Goal: Use online tool/utility: Utilize a website feature to perform a specific function

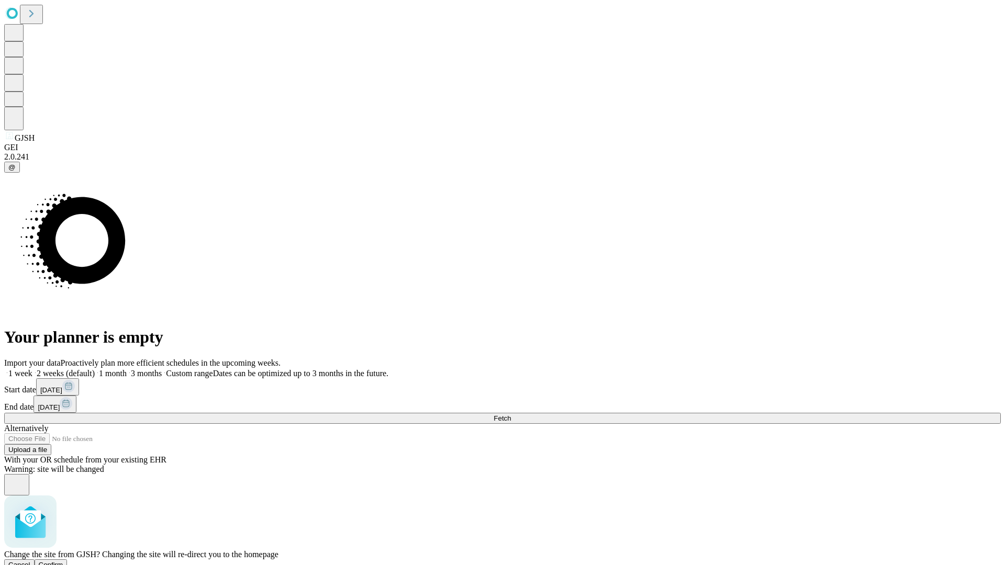
click at [63, 561] on span "Confirm" at bounding box center [51, 565] width 25 height 8
click at [95, 369] on label "2 weeks (default)" at bounding box center [63, 373] width 62 height 9
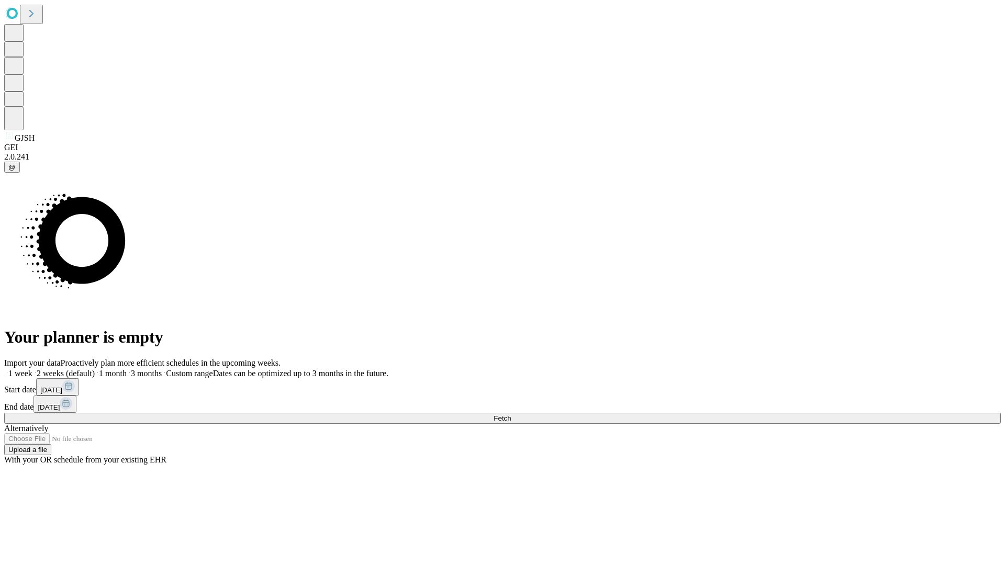
click at [511, 415] on span "Fetch" at bounding box center [502, 419] width 17 height 8
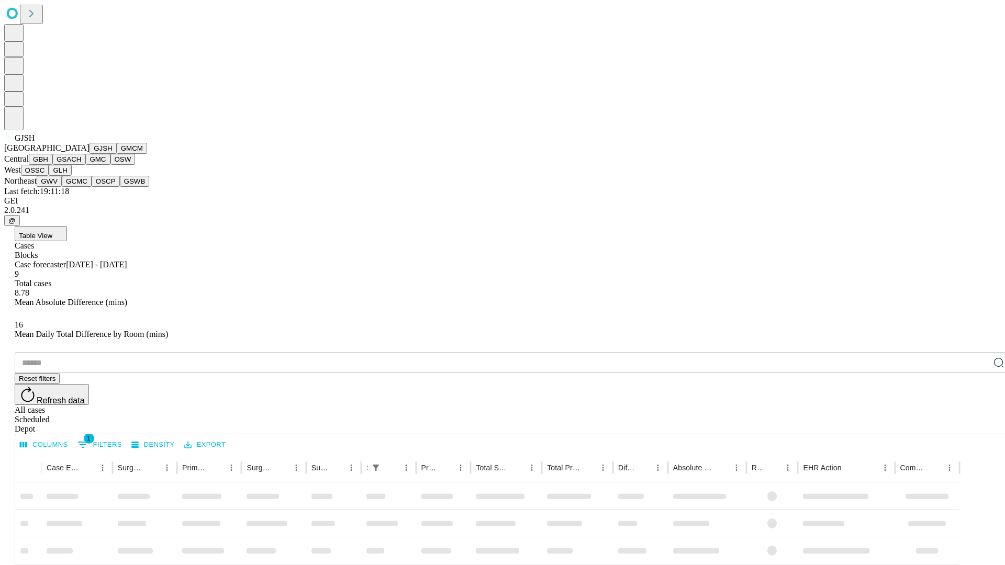
click at [117, 154] on button "GMCM" at bounding box center [132, 148] width 30 height 11
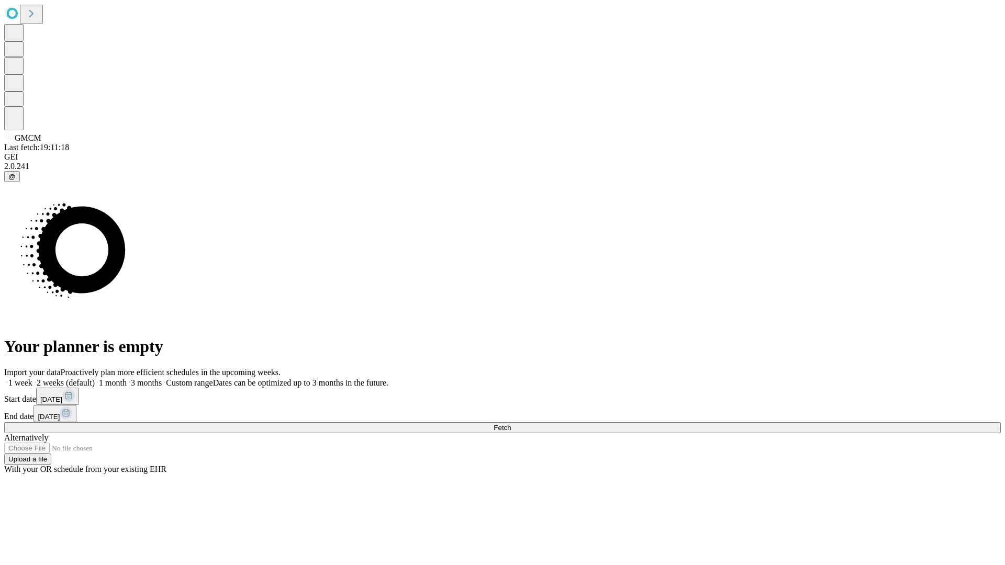
click at [95, 378] on label "2 weeks (default)" at bounding box center [63, 382] width 62 height 9
click at [511, 424] on span "Fetch" at bounding box center [502, 428] width 17 height 8
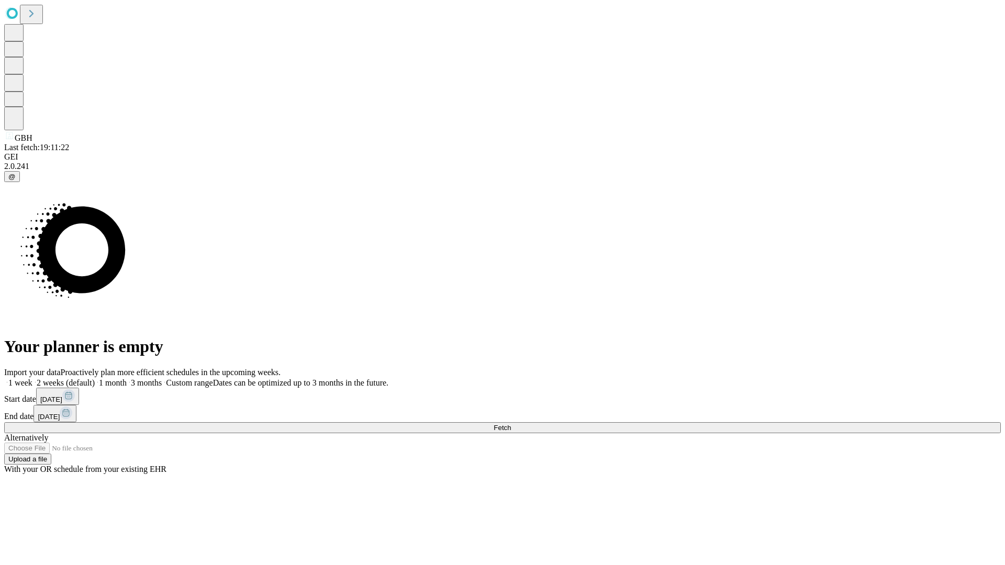
click at [95, 378] on label "2 weeks (default)" at bounding box center [63, 382] width 62 height 9
click at [511, 424] on span "Fetch" at bounding box center [502, 428] width 17 height 8
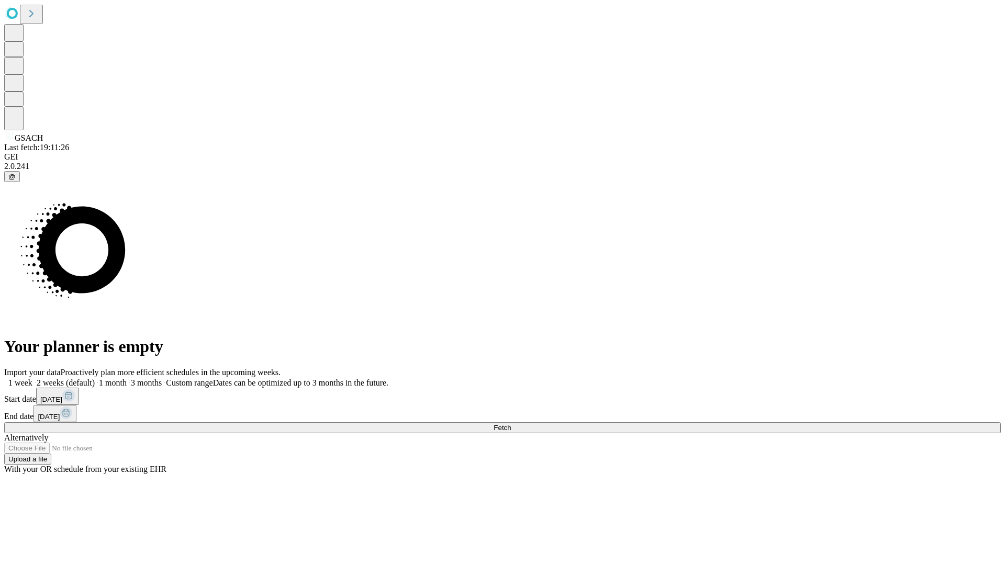
click at [95, 378] on label "2 weeks (default)" at bounding box center [63, 382] width 62 height 9
click at [511, 424] on span "Fetch" at bounding box center [502, 428] width 17 height 8
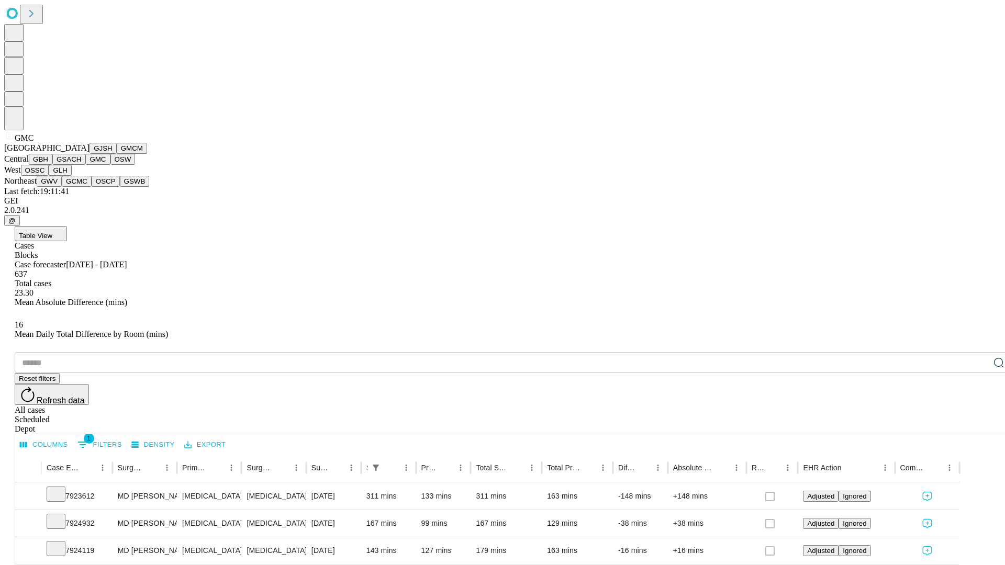
click at [110, 165] on button "OSW" at bounding box center [122, 159] width 25 height 11
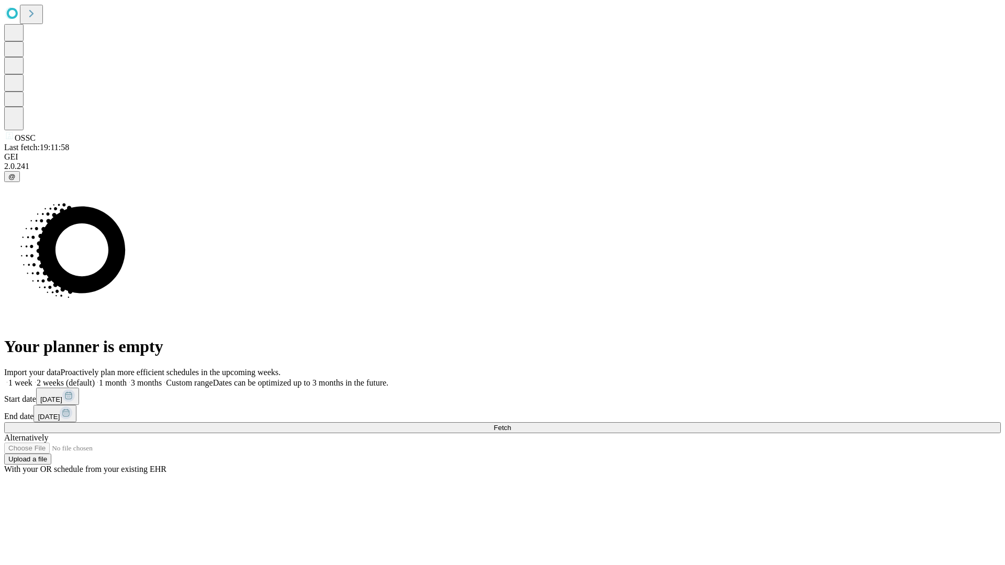
click at [95, 378] on label "2 weeks (default)" at bounding box center [63, 382] width 62 height 9
click at [511, 424] on span "Fetch" at bounding box center [502, 428] width 17 height 8
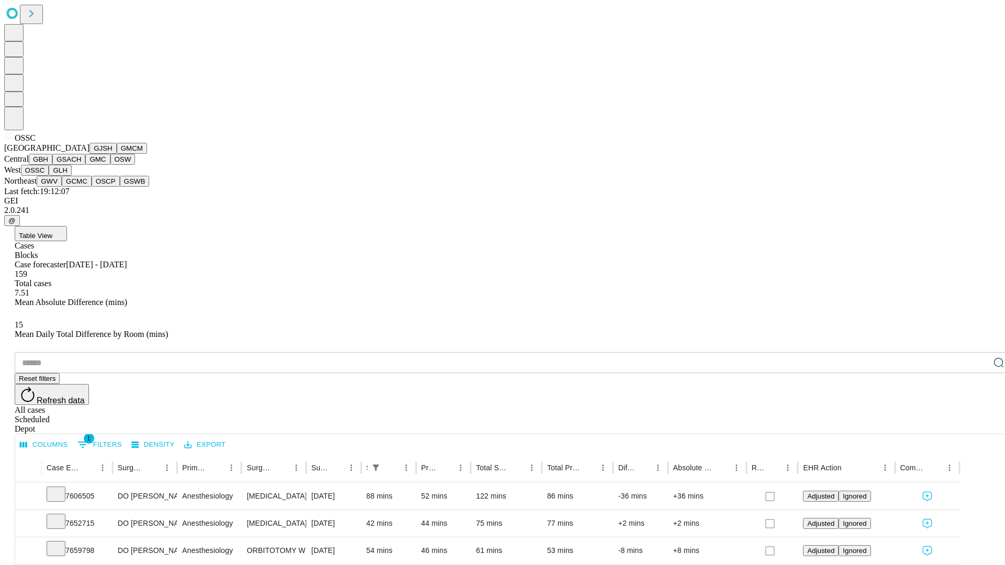
click at [71, 176] on button "GLH" at bounding box center [60, 170] width 23 height 11
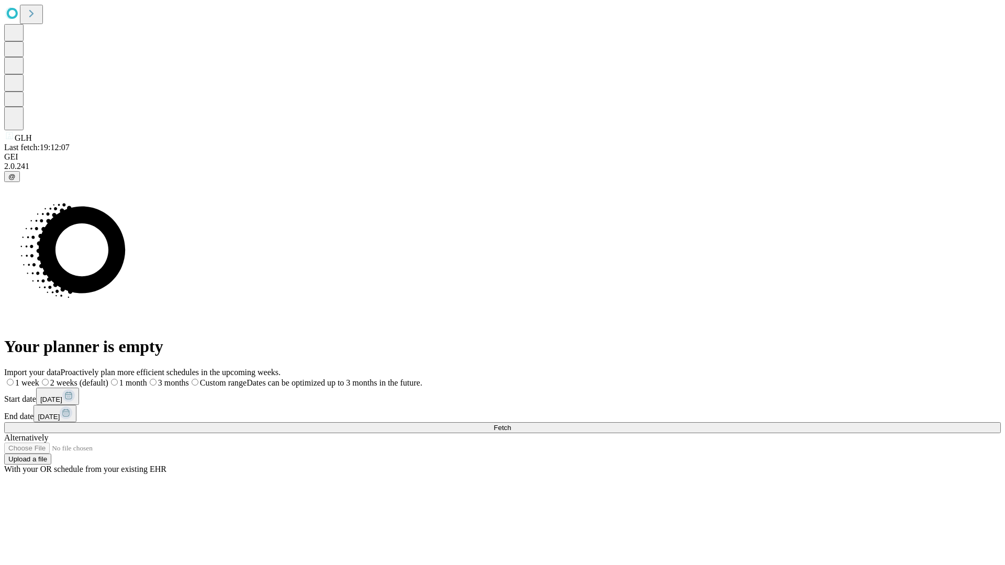
click at [511, 424] on span "Fetch" at bounding box center [502, 428] width 17 height 8
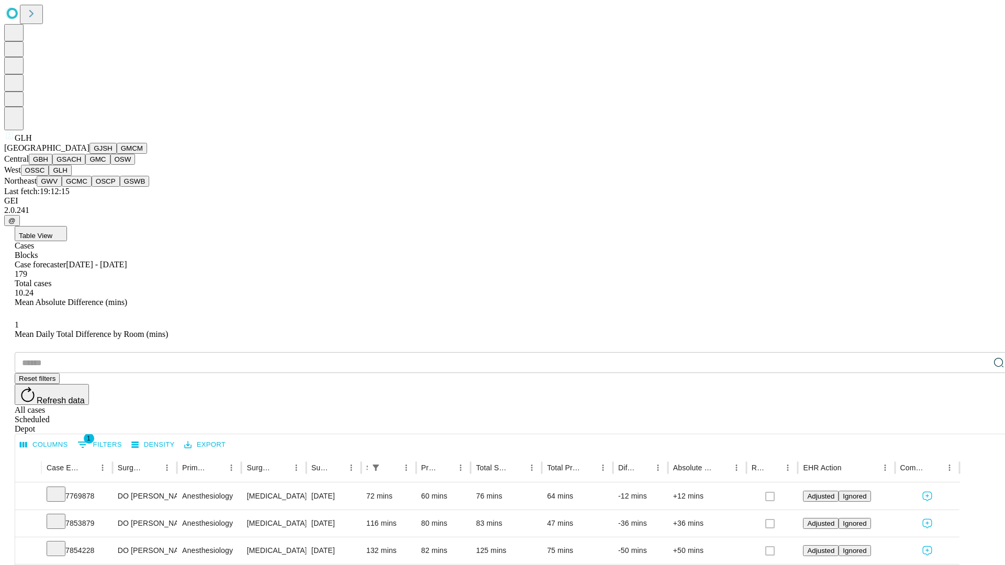
click at [62, 187] on button "GWV" at bounding box center [49, 181] width 25 height 11
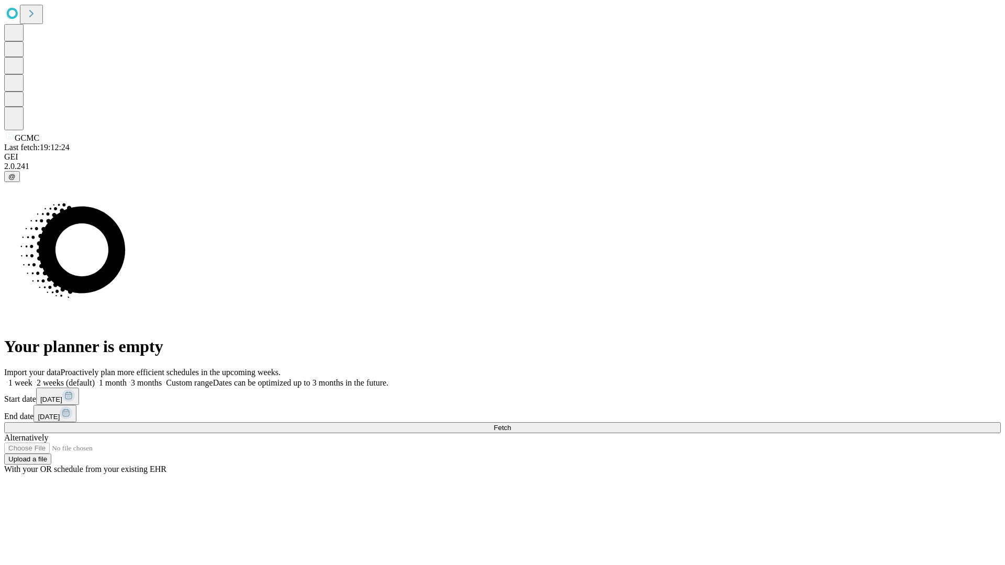
click at [95, 378] on label "2 weeks (default)" at bounding box center [63, 382] width 62 height 9
click at [511, 424] on span "Fetch" at bounding box center [502, 428] width 17 height 8
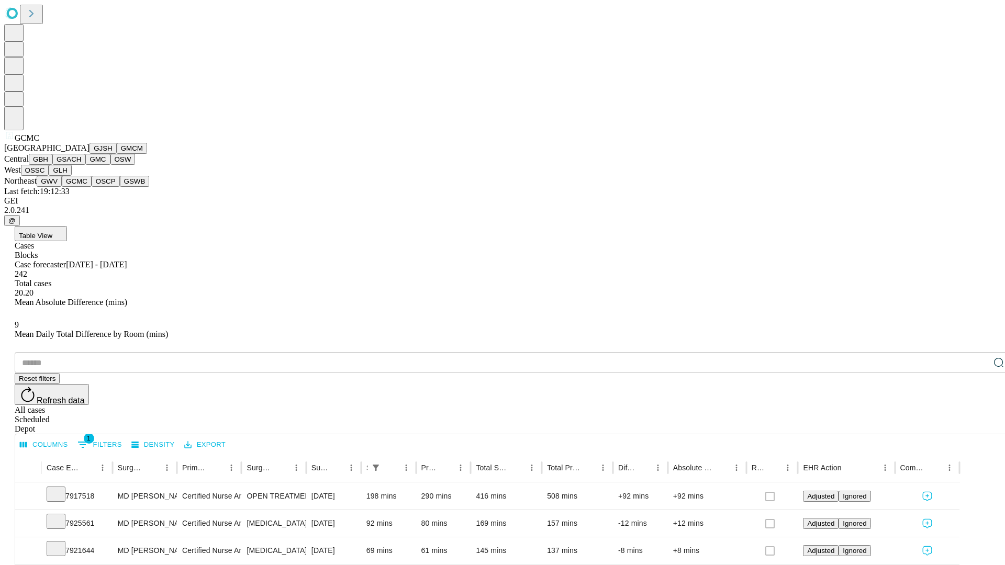
click at [92, 187] on button "OSCP" at bounding box center [106, 181] width 28 height 11
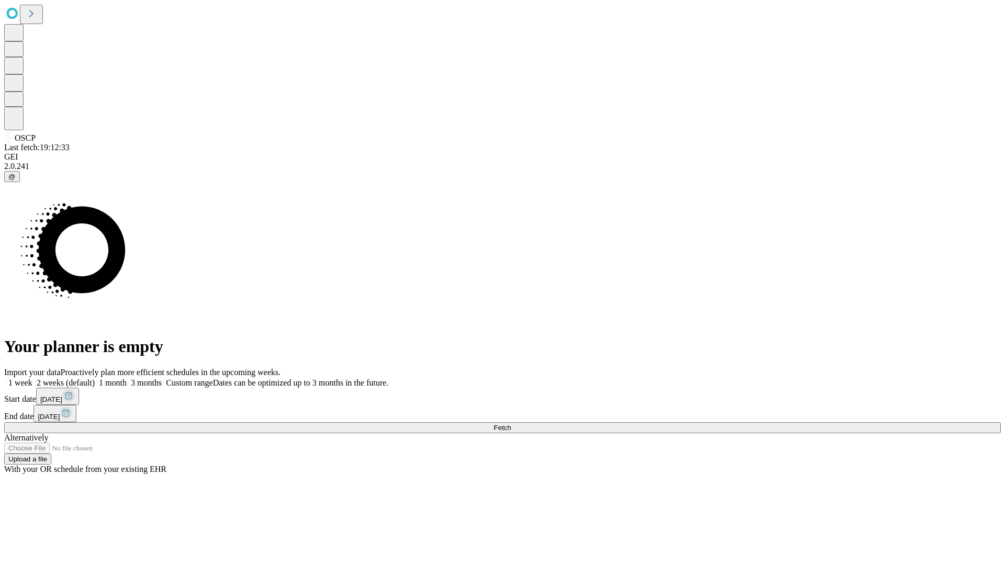
click at [95, 378] on label "2 weeks (default)" at bounding box center [63, 382] width 62 height 9
click at [511, 424] on span "Fetch" at bounding box center [502, 428] width 17 height 8
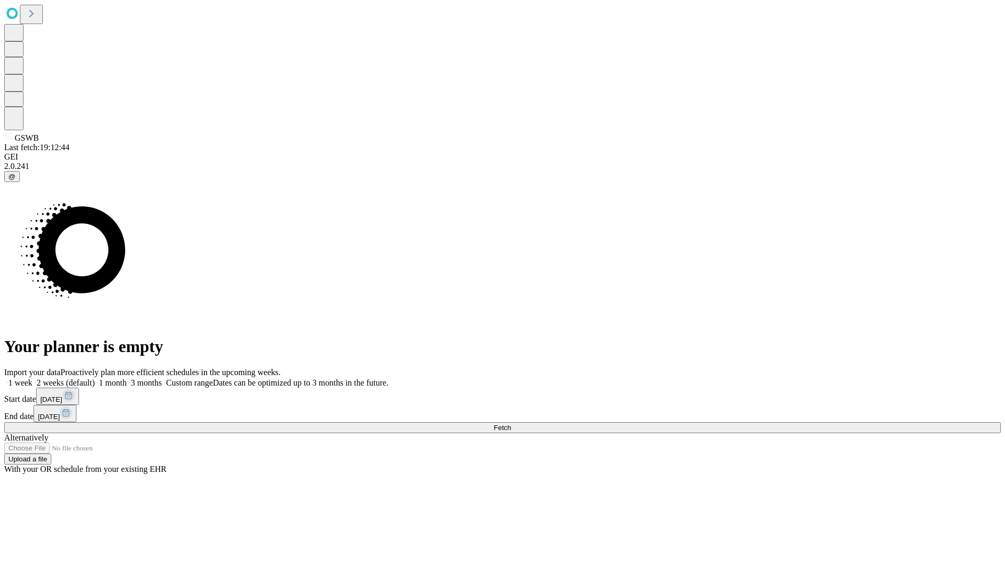
click at [95, 378] on label "2 weeks (default)" at bounding box center [63, 382] width 62 height 9
click at [511, 424] on span "Fetch" at bounding box center [502, 428] width 17 height 8
